Goal: Task Accomplishment & Management: Manage account settings

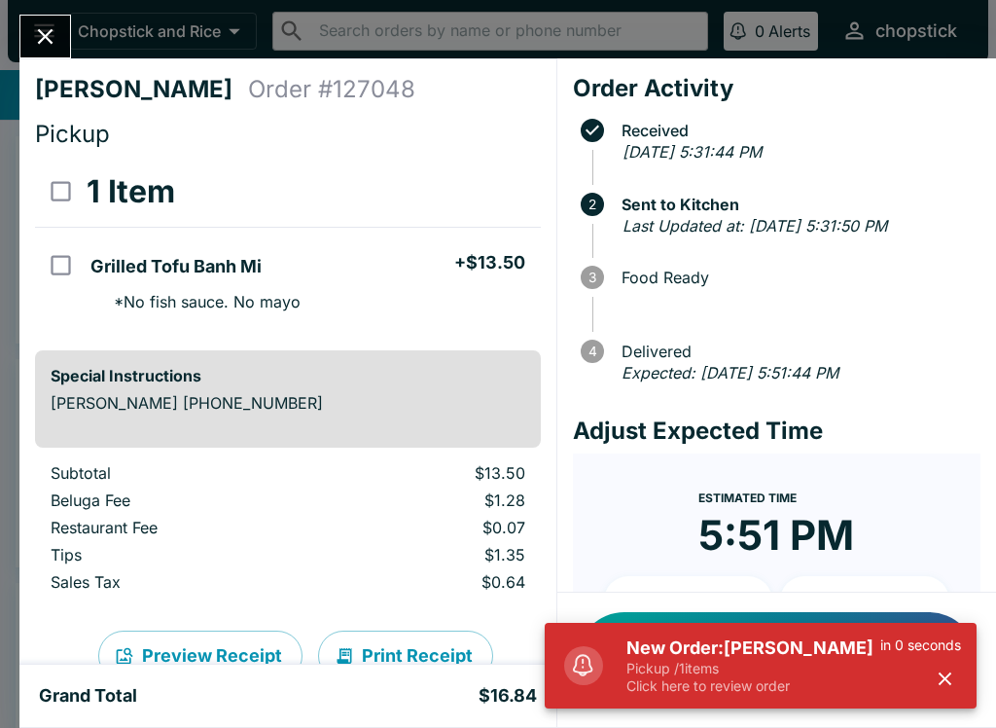
click at [751, 688] on p "Click here to review order" at bounding box center [753, 686] width 254 height 18
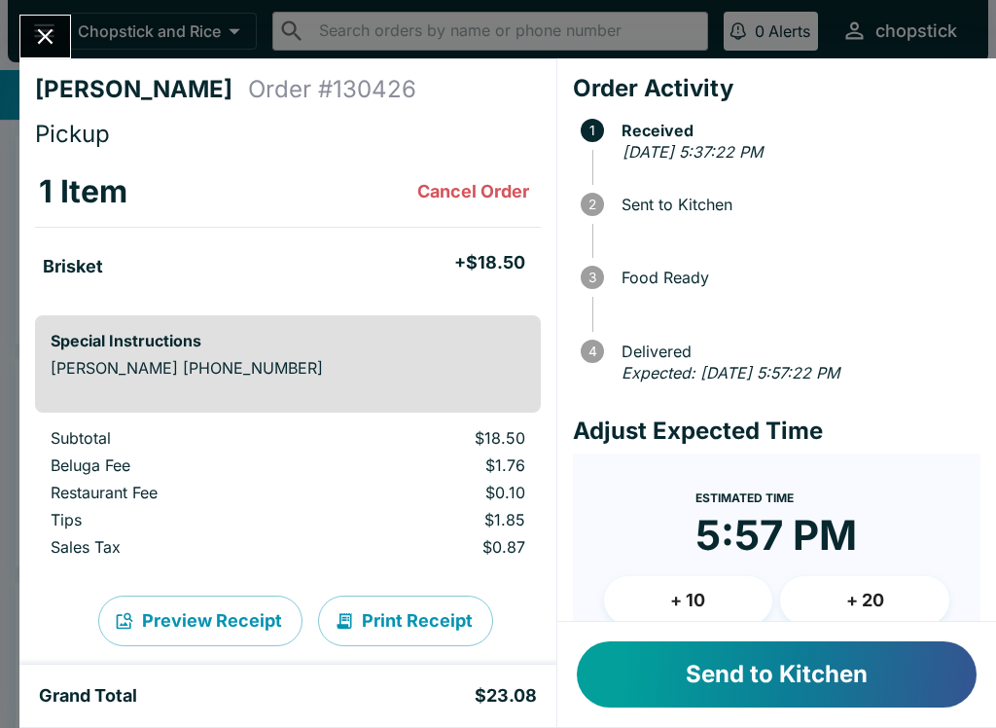
click at [648, 700] on button "Send to Kitchen" at bounding box center [777, 674] width 400 height 66
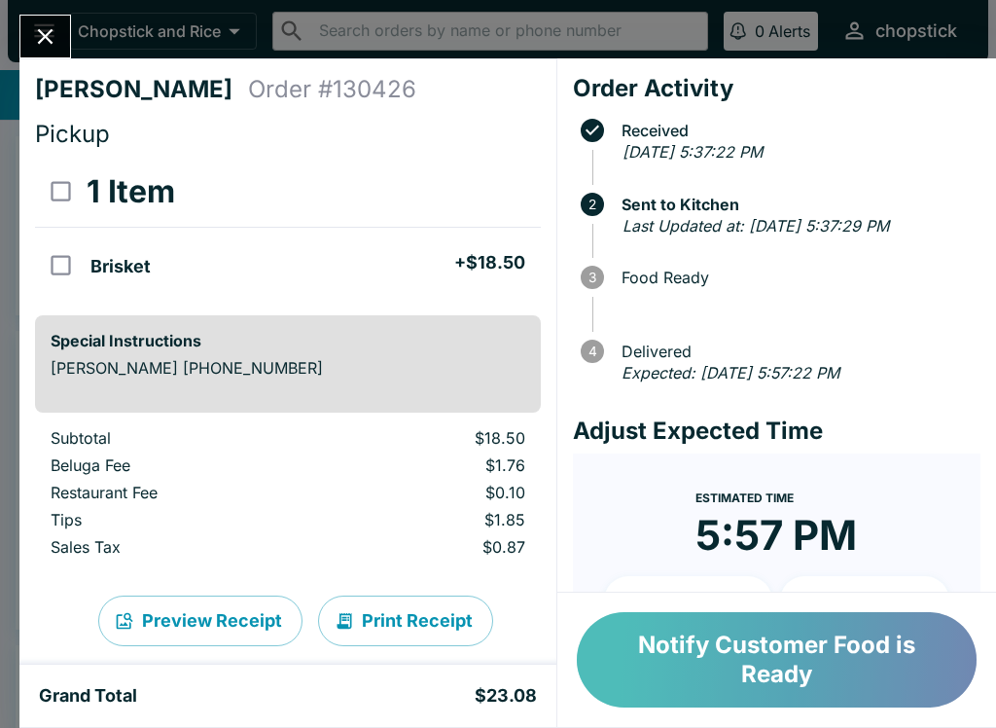
click at [750, 668] on button "Notify Customer Food is Ready" at bounding box center [777, 659] width 400 height 95
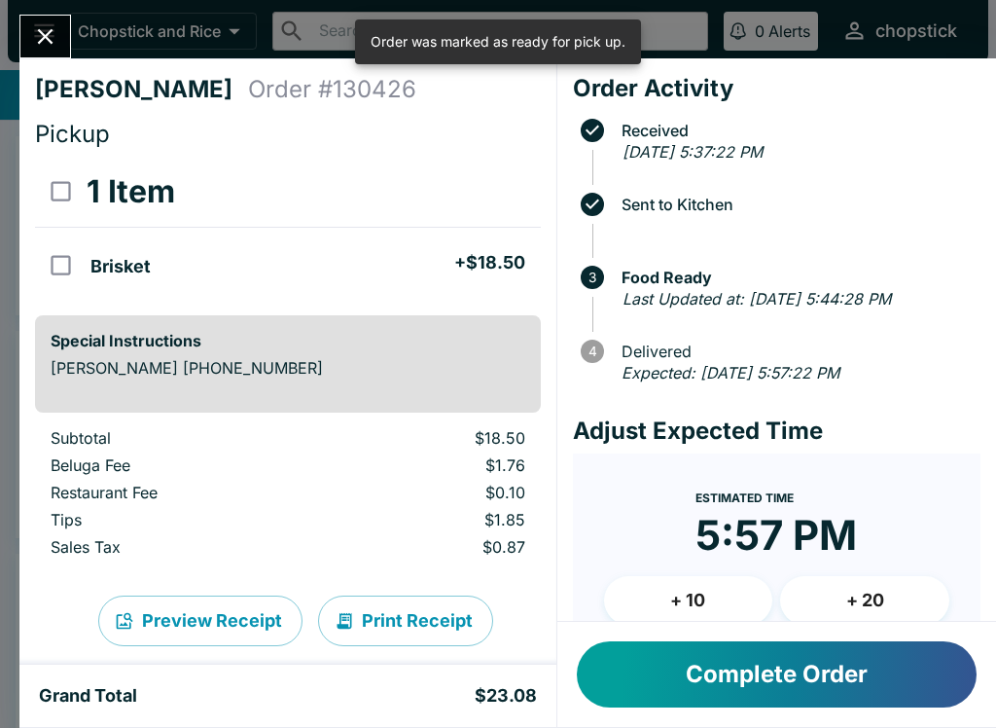
click at [70, 37] on button "Close" at bounding box center [45, 37] width 50 height 42
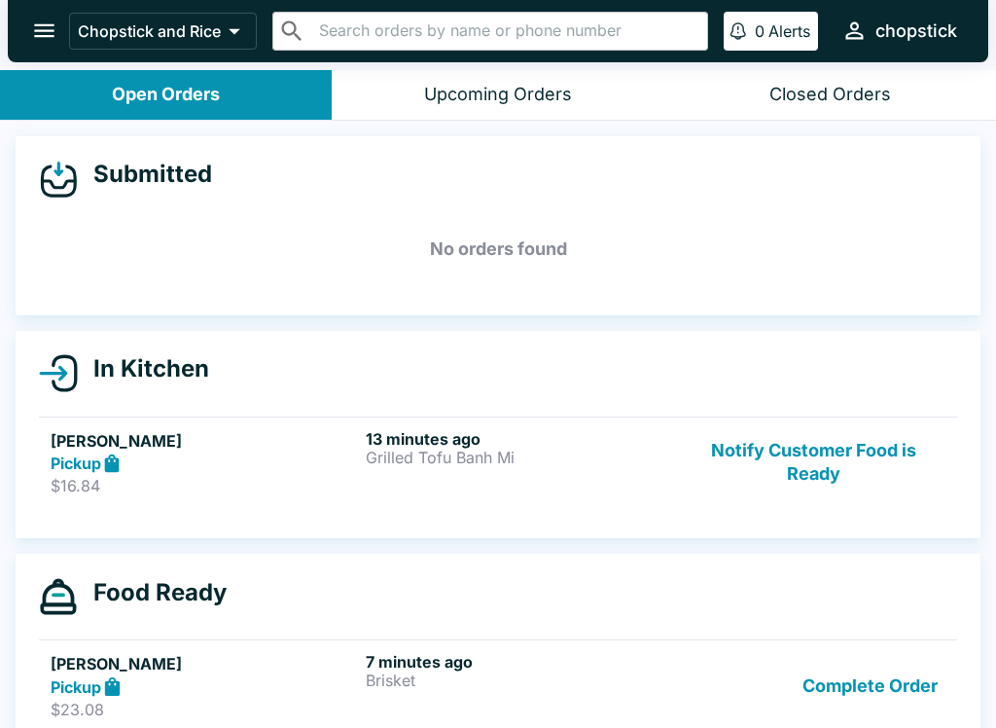
click at [225, 483] on p "$16.84" at bounding box center [204, 485] width 307 height 19
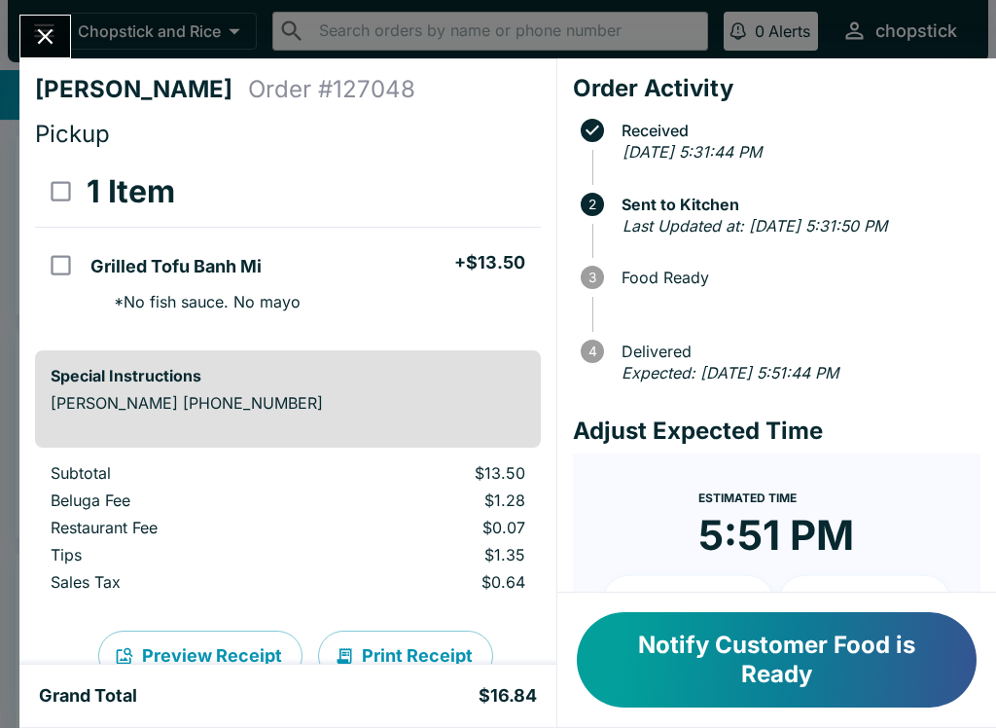
click at [54, 45] on icon "Close" at bounding box center [45, 36] width 26 height 26
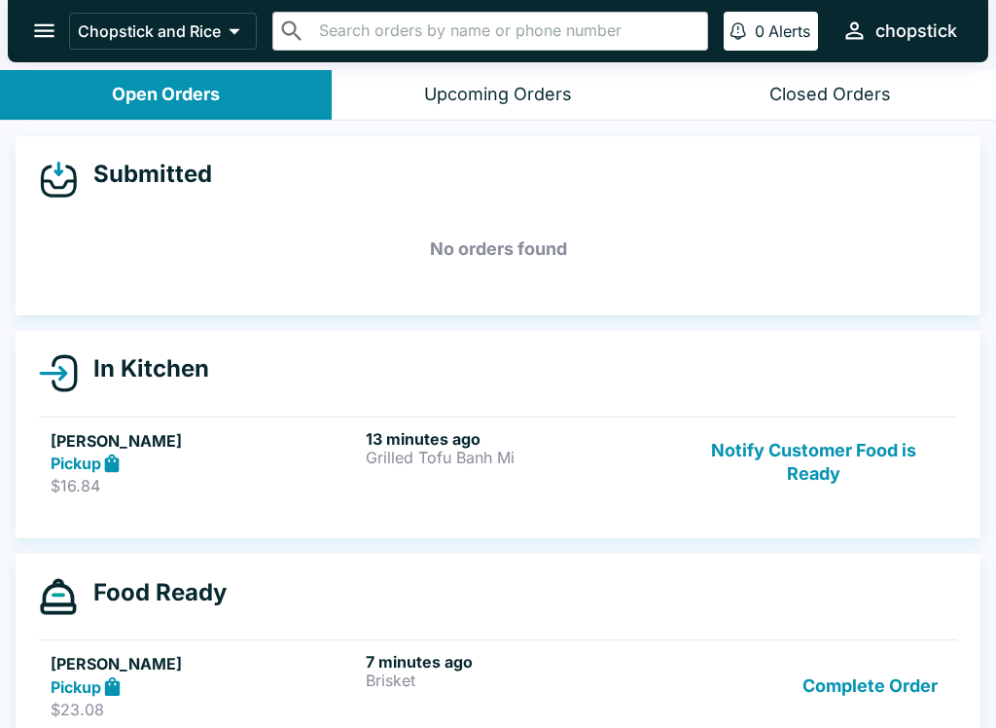
click at [805, 467] on button "Notify Customer Food is Ready" at bounding box center [814, 462] width 264 height 67
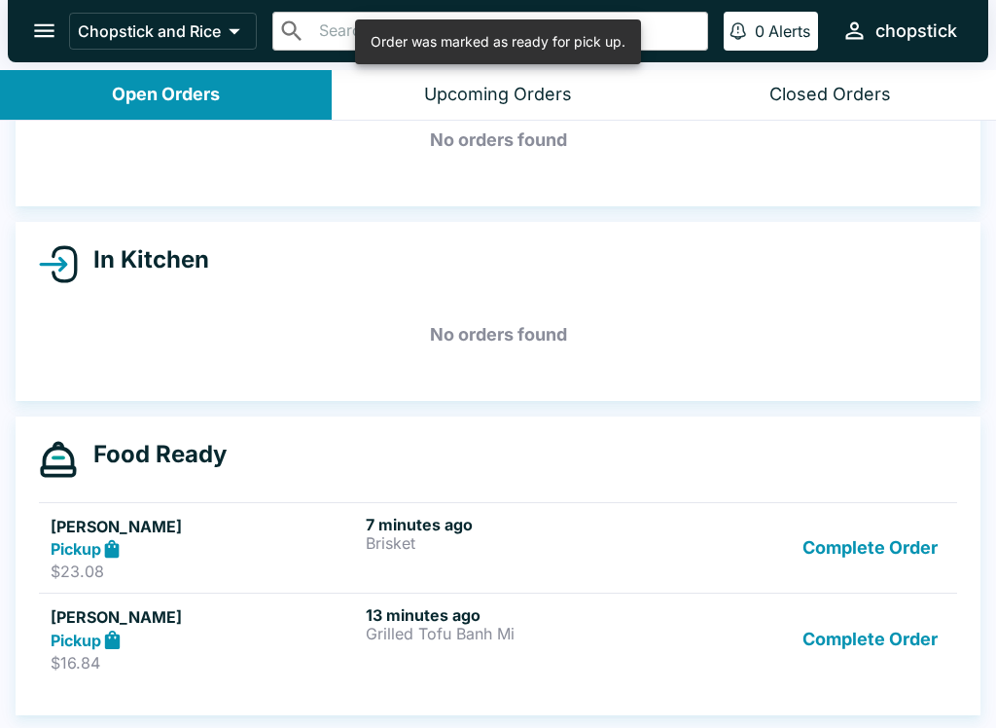
scroll to position [109, 0]
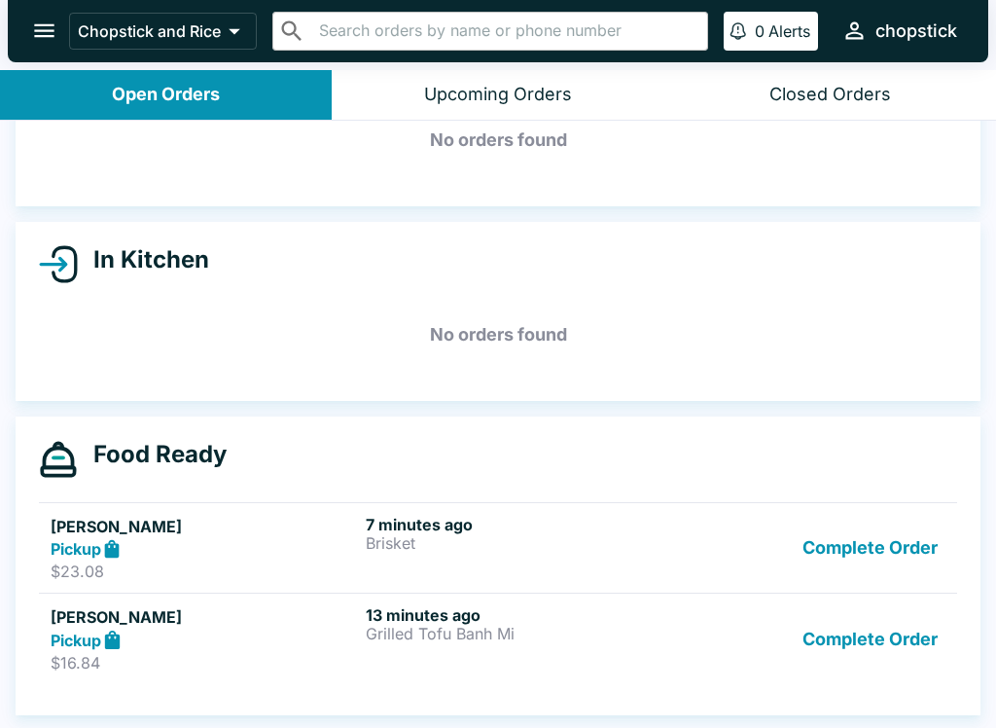
click at [774, 539] on div "Complete Order" at bounding box center [814, 548] width 264 height 67
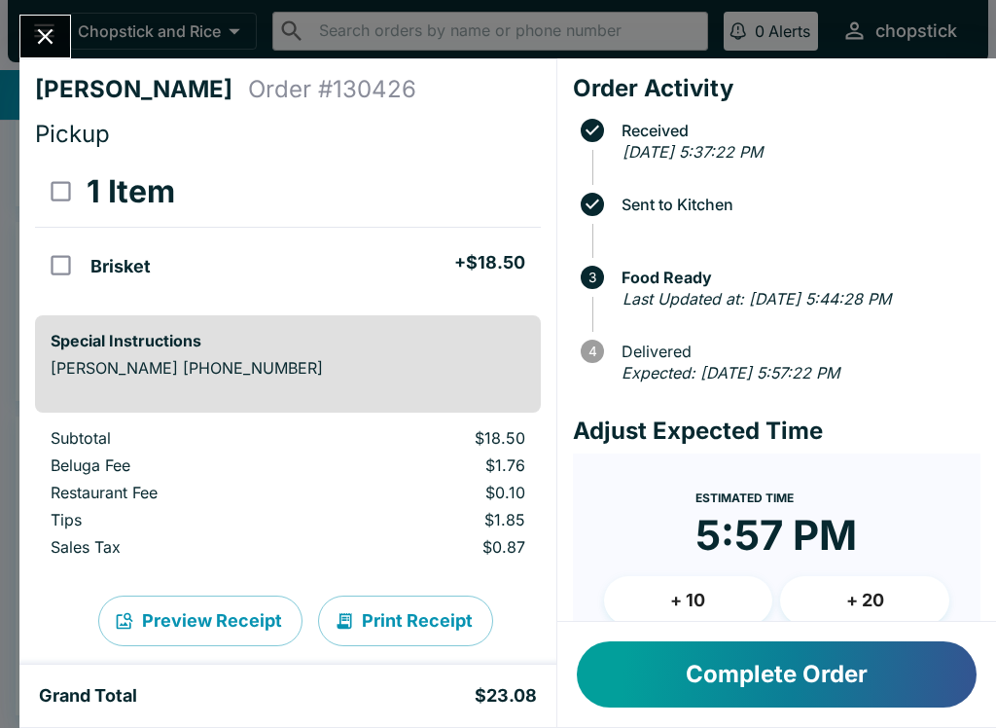
click at [832, 555] on time "5:57 PM" at bounding box center [776, 535] width 161 height 51
click at [29, 13] on div "[PERSON_NAME] Order # 130426 Pickup 1 Item Brisket + $18.50 Special Instruction…" at bounding box center [498, 364] width 996 height 728
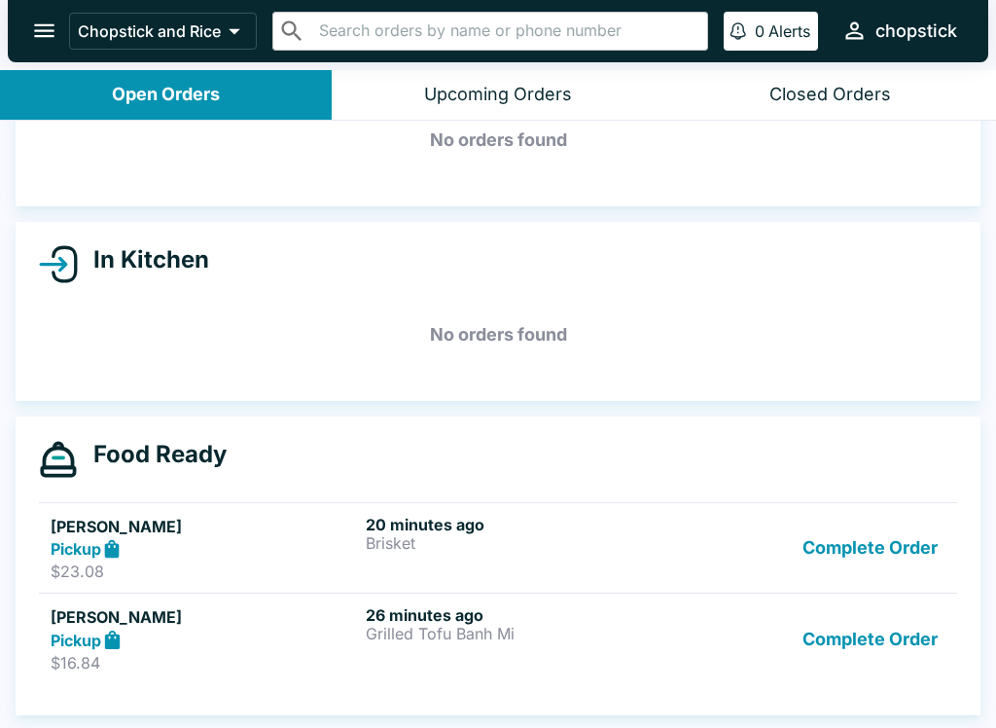
click at [866, 551] on button "Complete Order" at bounding box center [870, 548] width 151 height 67
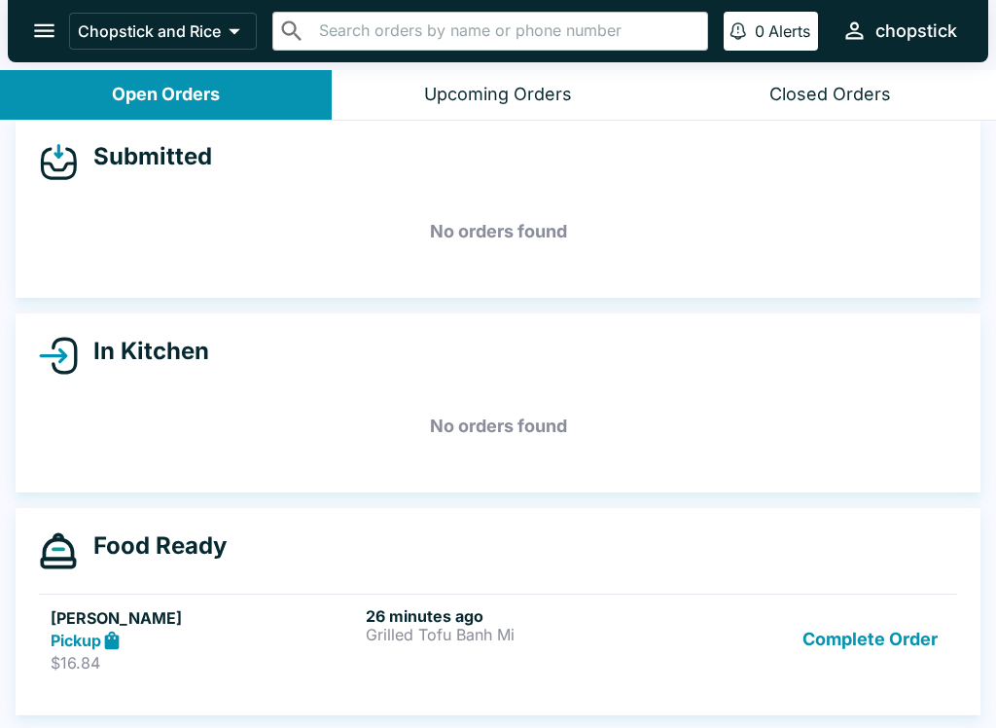
scroll to position [18, 0]
click at [816, 106] on button "Closed Orders" at bounding box center [830, 95] width 332 height 50
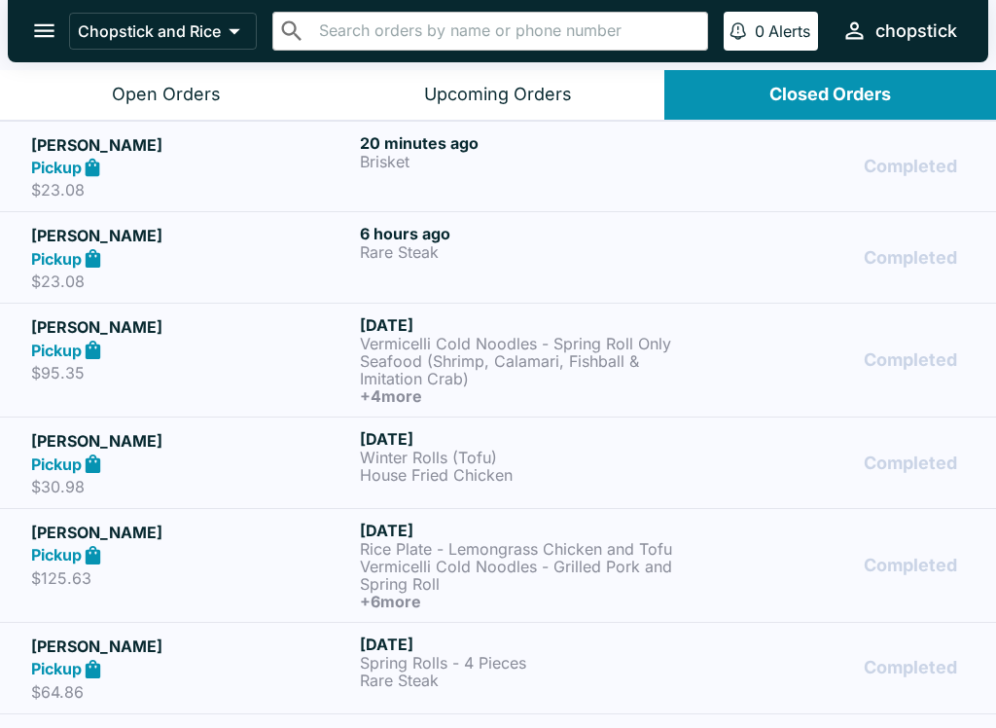
click at [135, 73] on button "Open Orders" at bounding box center [166, 95] width 332 height 50
